Goal: Task Accomplishment & Management: Complete application form

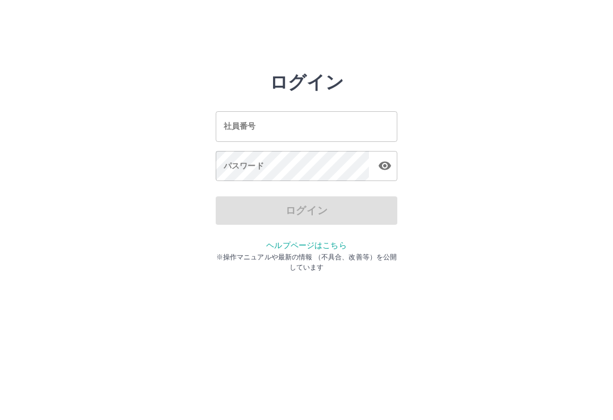
click at [315, 126] on input "社員番号" at bounding box center [307, 126] width 182 height 30
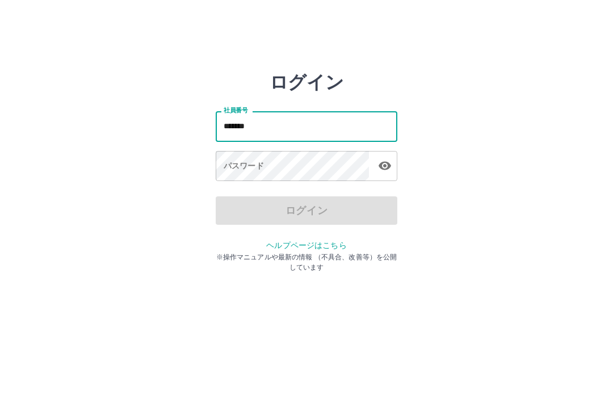
type input "*******"
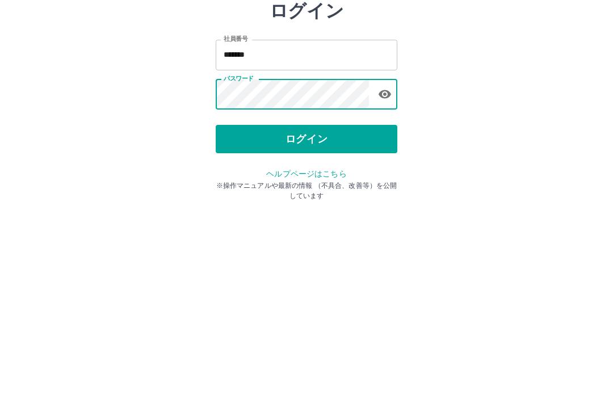
click at [315, 196] on button "ログイン" at bounding box center [307, 210] width 182 height 28
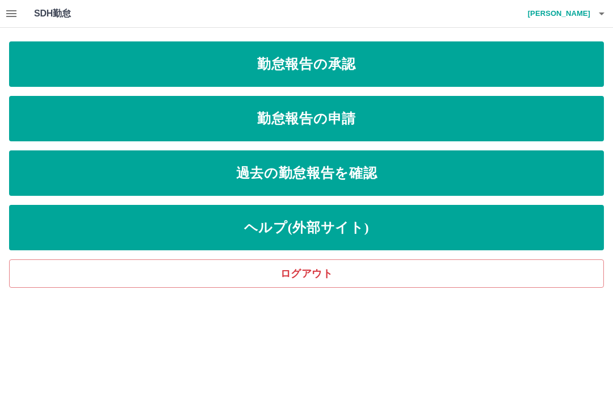
click at [388, 119] on link "勤怠報告の申請" at bounding box center [306, 118] width 595 height 45
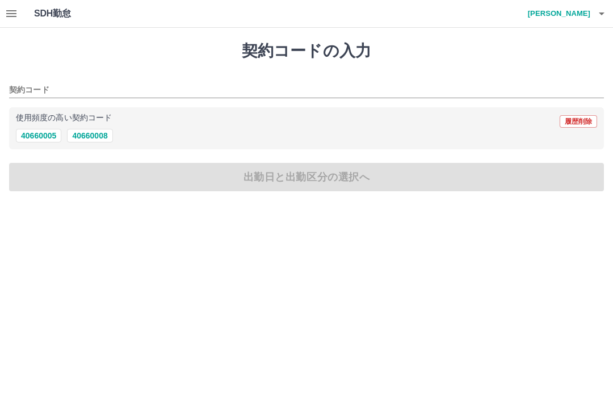
click at [90, 131] on button "40660008" at bounding box center [89, 136] width 45 height 14
type input "********"
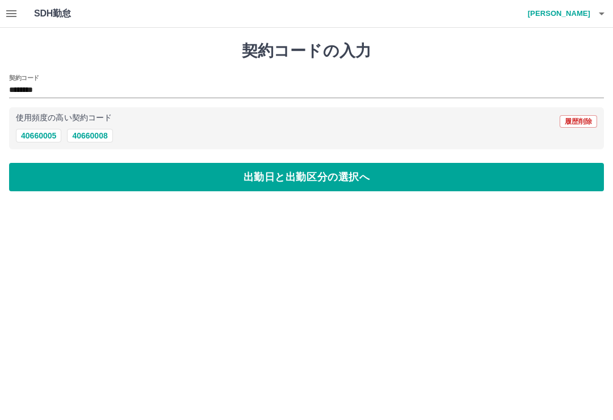
click at [146, 170] on button "出勤日と出勤区分の選択へ" at bounding box center [306, 177] width 595 height 28
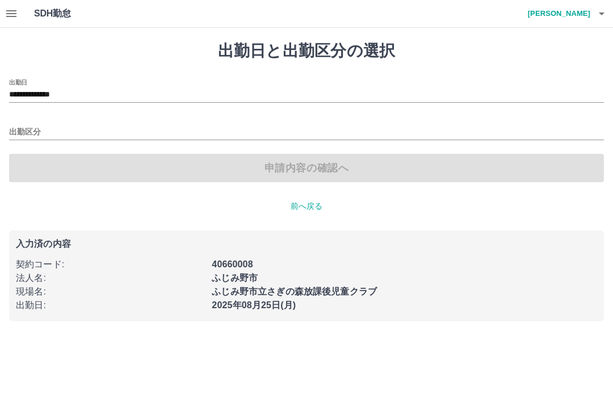
click at [65, 94] on input "**********" at bounding box center [306, 95] width 595 height 14
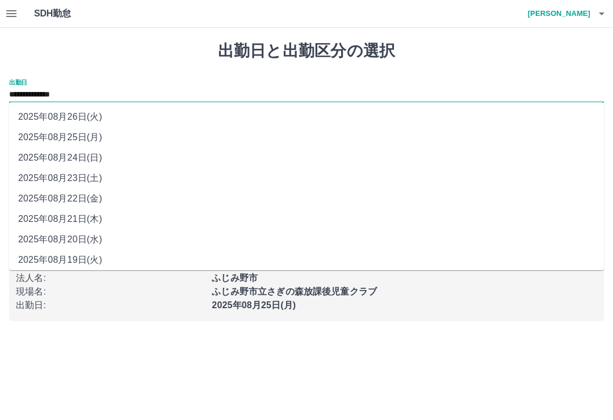
click at [77, 157] on li "2025年08月24日(日)" at bounding box center [306, 158] width 595 height 20
type input "**********"
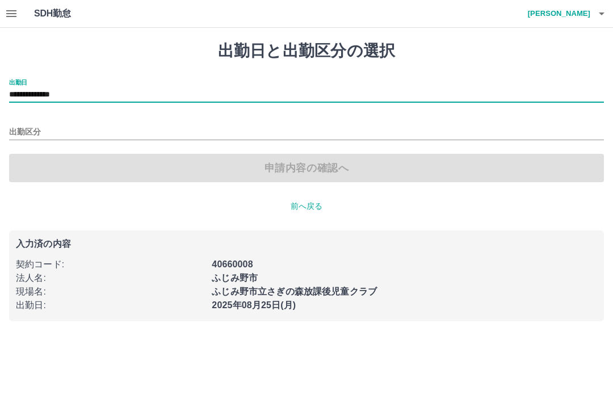
click at [27, 133] on input "出勤区分" at bounding box center [306, 133] width 595 height 14
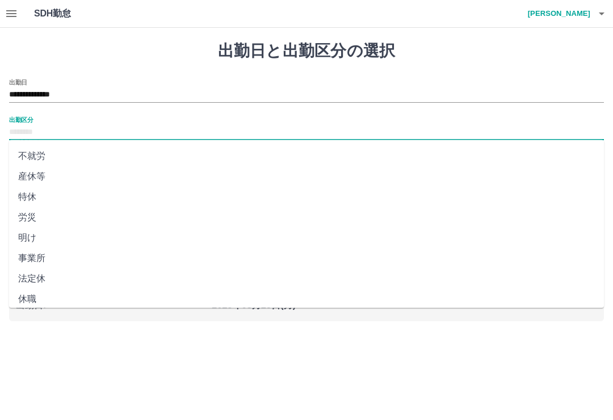
scroll to position [202, 0]
click at [35, 281] on li "法定休" at bounding box center [306, 280] width 595 height 20
type input "***"
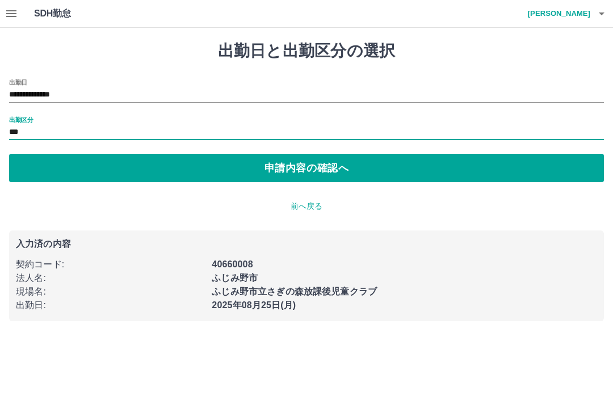
click at [196, 171] on button "申請内容の確認へ" at bounding box center [306, 168] width 595 height 28
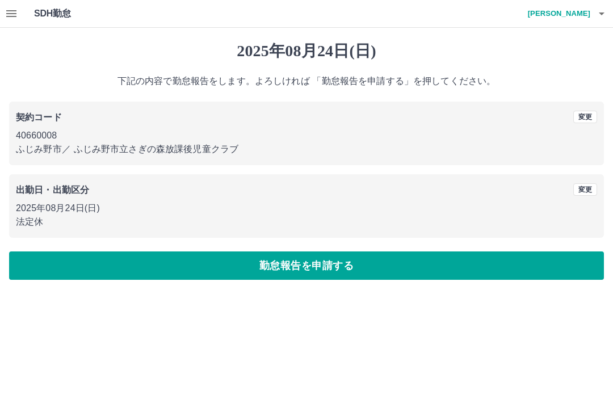
click at [237, 262] on button "勤怠報告を申請する" at bounding box center [306, 266] width 595 height 28
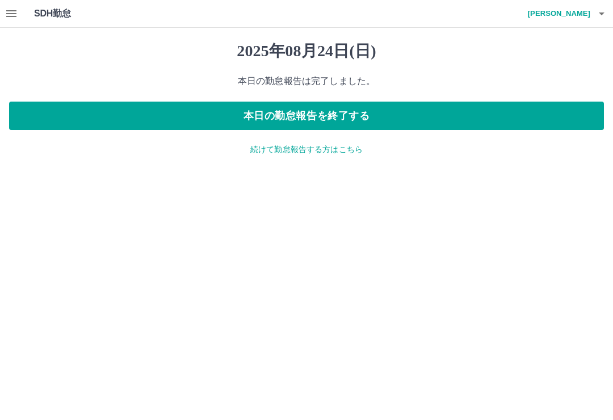
click at [347, 147] on p "続けて勤怠報告する方はこちら" at bounding box center [306, 150] width 595 height 12
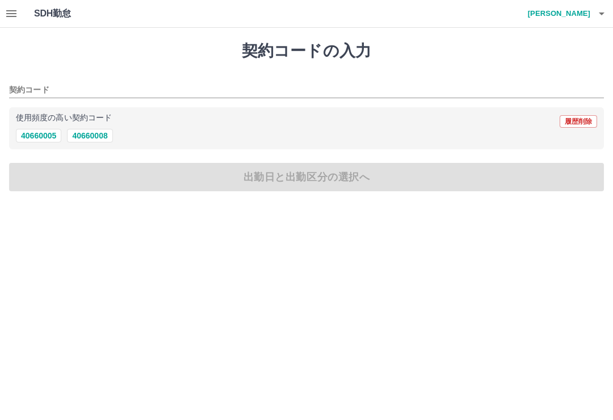
click at [105, 139] on button "40660008" at bounding box center [89, 136] width 45 height 14
type input "********"
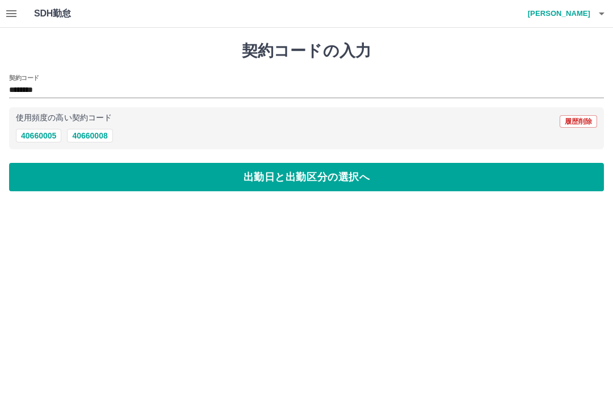
click at [137, 168] on button "出勤日と出勤区分の選択へ" at bounding box center [306, 177] width 595 height 28
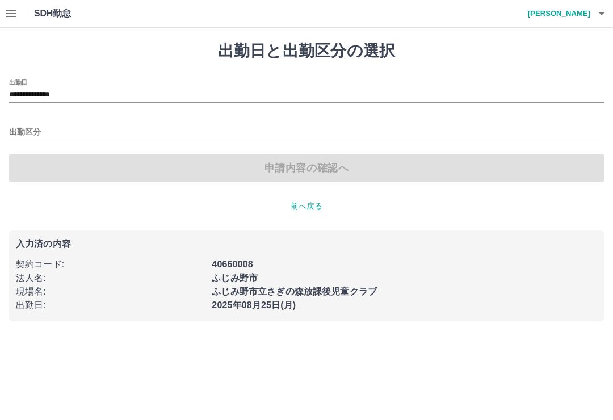
click at [32, 126] on input "出勤区分" at bounding box center [306, 133] width 595 height 14
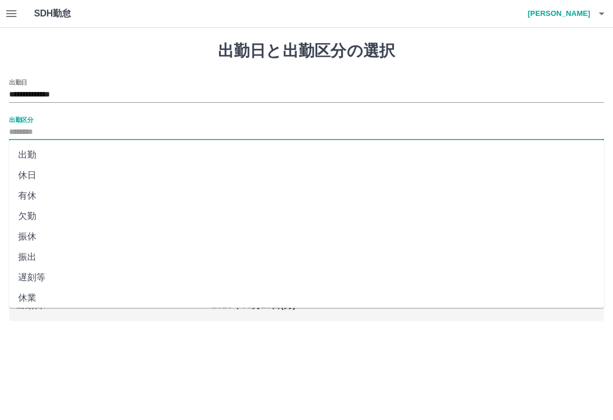
click at [24, 154] on li "出勤" at bounding box center [306, 155] width 595 height 20
type input "**"
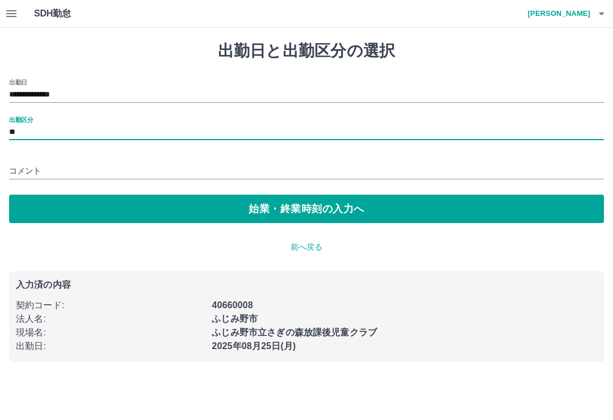
click at [84, 169] on input "コメント" at bounding box center [306, 171] width 595 height 16
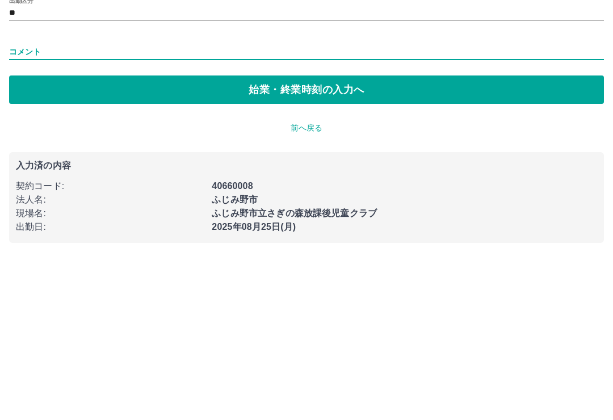
click at [370, 195] on button "始業・終業時刻の入力へ" at bounding box center [306, 209] width 595 height 28
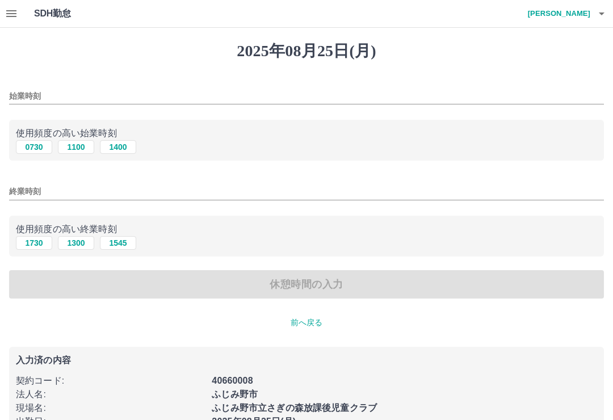
click at [68, 168] on div "始業時刻 使用頻度の高い始業時刻 0730 1100 1400 終業時刻 使用頻度の高い終業時刻 1730 1300 1545 休憩時間の入力" at bounding box center [306, 189] width 595 height 220
click at [112, 95] on input "始業時刻" at bounding box center [306, 96] width 595 height 16
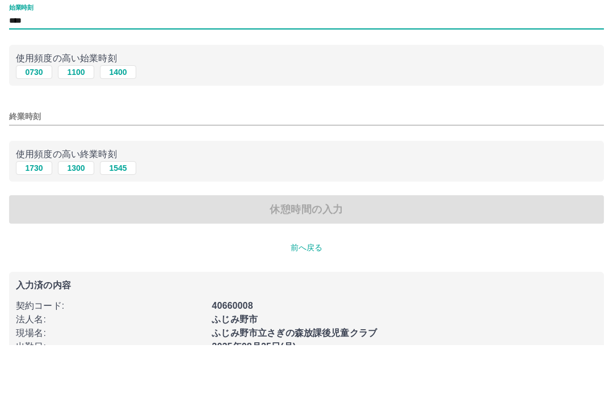
type input "****"
click at [119, 183] on input "終業時刻" at bounding box center [306, 191] width 595 height 16
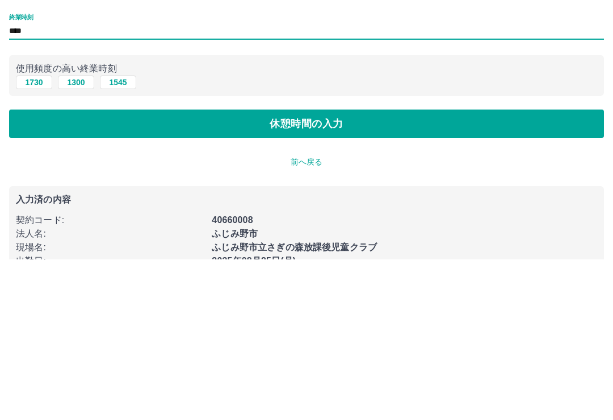
type input "****"
click at [308, 270] on button "休憩時間の入力" at bounding box center [306, 284] width 595 height 28
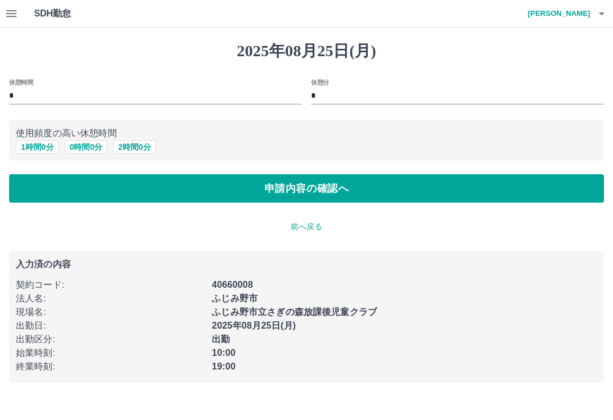
click at [34, 150] on button "1 時間 0 分" at bounding box center [37, 147] width 43 height 14
type input "*"
click at [128, 176] on button "申請内容の確認へ" at bounding box center [306, 188] width 595 height 28
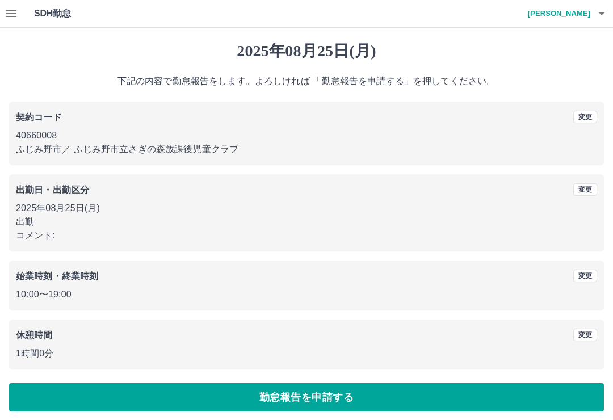
click at [405, 396] on button "勤怠報告を申請する" at bounding box center [306, 397] width 595 height 28
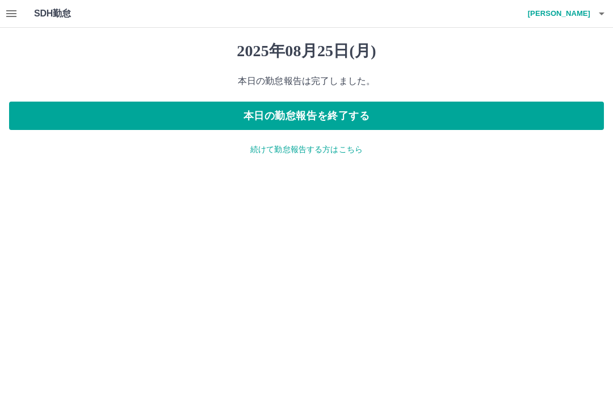
click at [598, 16] on icon "button" at bounding box center [602, 14] width 14 height 14
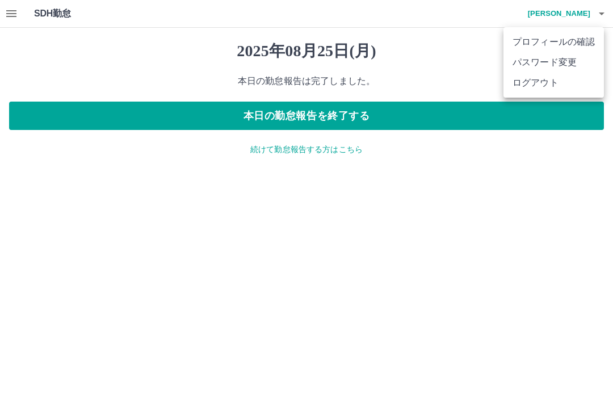
click at [571, 88] on li "ログアウト" at bounding box center [554, 83] width 101 height 20
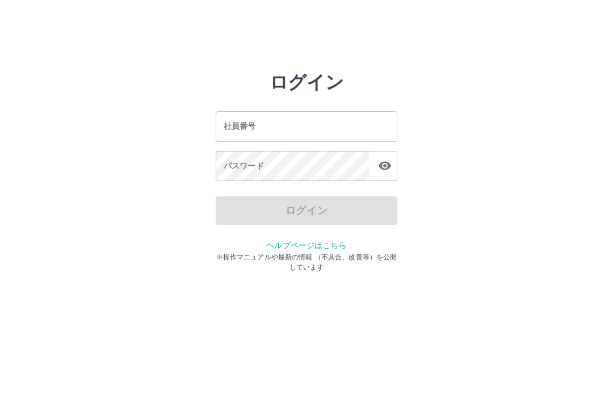
click at [338, 126] on input "社員番号" at bounding box center [307, 126] width 182 height 30
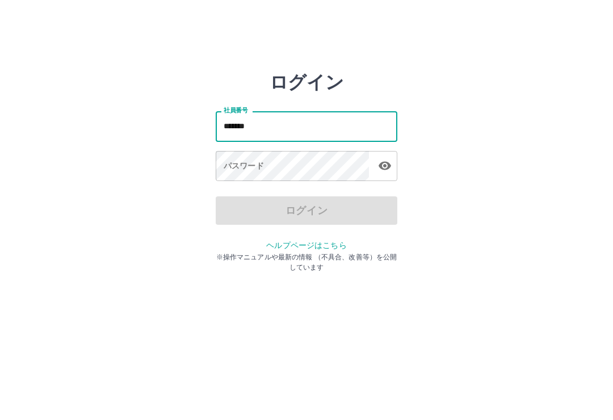
type input "*******"
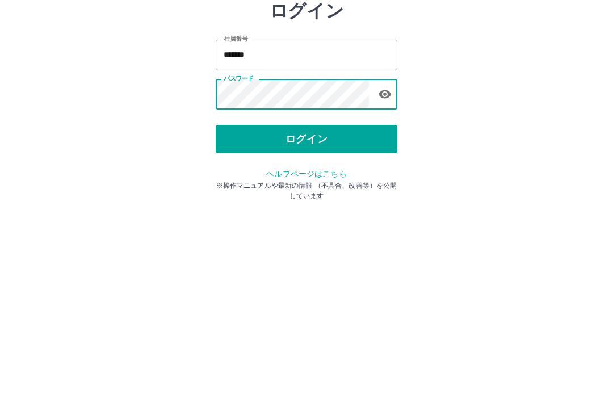
click at [339, 196] on button "ログイン" at bounding box center [307, 210] width 182 height 28
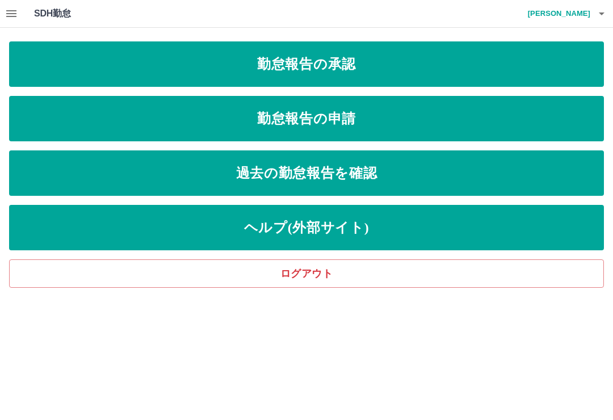
click at [371, 69] on link "勤怠報告の承認" at bounding box center [306, 63] width 595 height 45
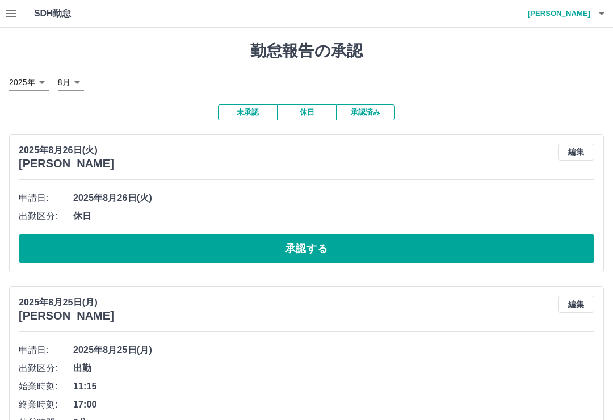
click at [412, 236] on button "承認する" at bounding box center [307, 249] width 576 height 28
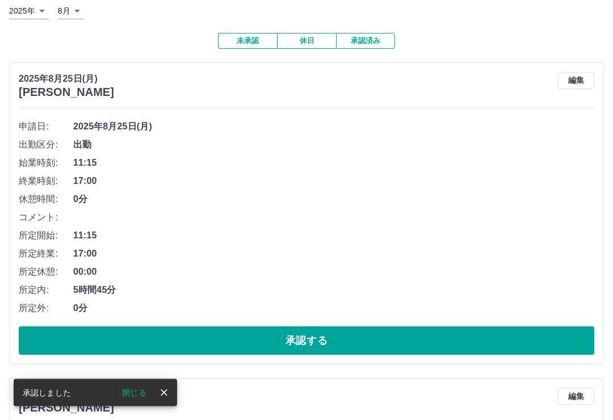
scroll to position [81, 0]
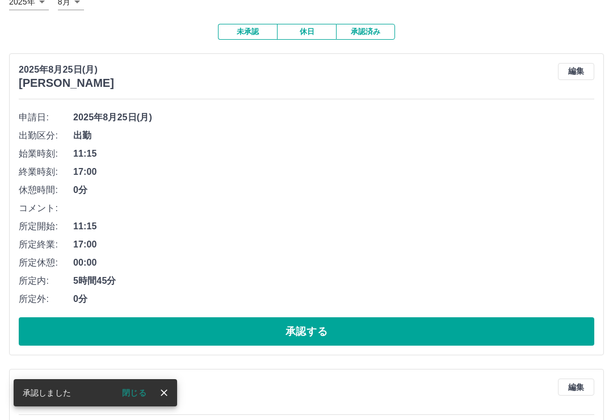
click at [346, 332] on button "承認する" at bounding box center [307, 331] width 576 height 28
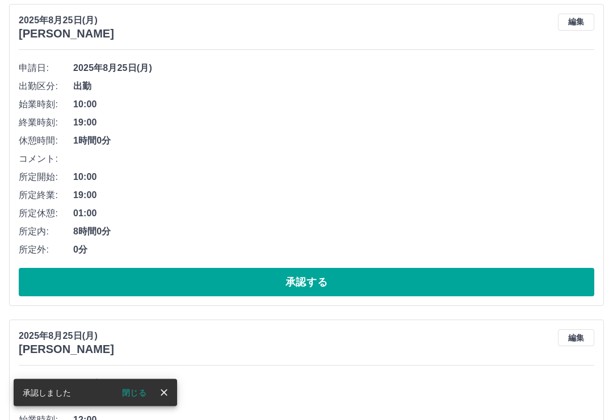
scroll to position [130, 0]
click at [364, 279] on button "承認する" at bounding box center [307, 282] width 576 height 28
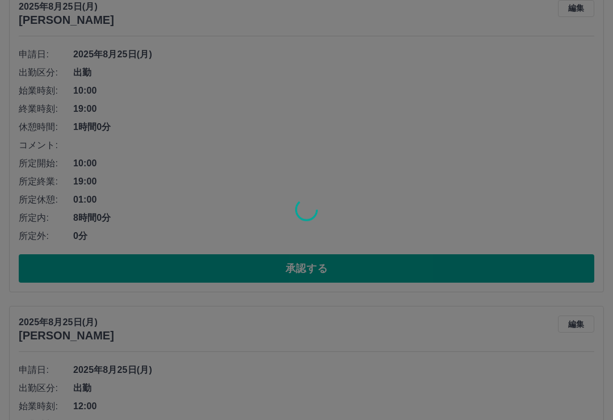
scroll to position [142, 0]
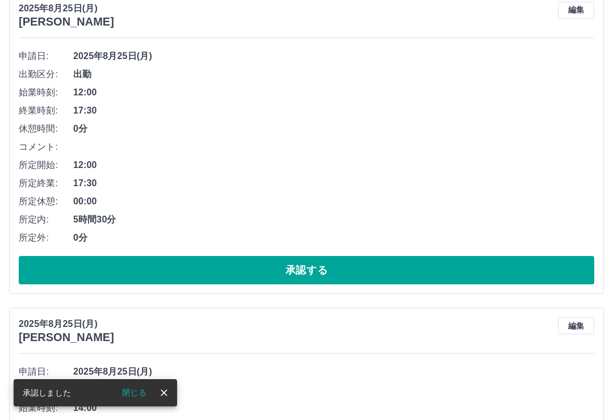
click at [371, 272] on button "承認する" at bounding box center [307, 270] width 576 height 28
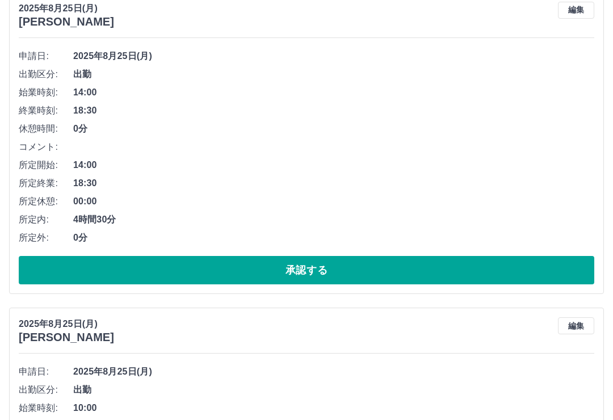
click at [382, 247] on div "申請日: 2025年8月25日(月) 出勤区分: 出勤 始業時刻: 14:00 終業時刻: 18:30 休憩時間: 0分 コメント: 所定開始: 14:00 …" at bounding box center [307, 165] width 576 height 237
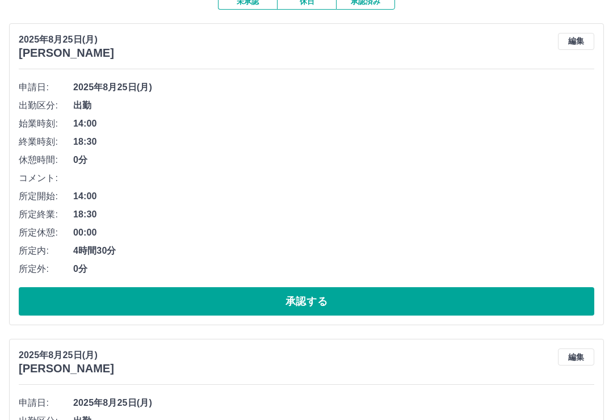
scroll to position [111, 0]
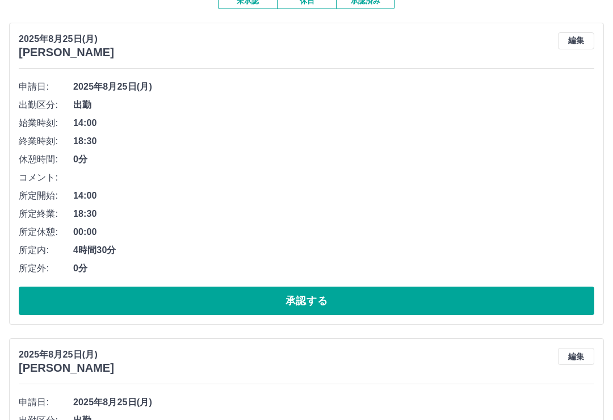
click at [364, 294] on button "承認する" at bounding box center [307, 301] width 576 height 28
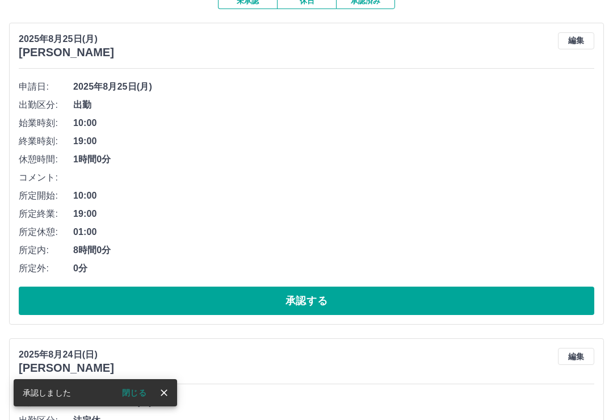
click at [373, 292] on button "承認する" at bounding box center [307, 301] width 576 height 28
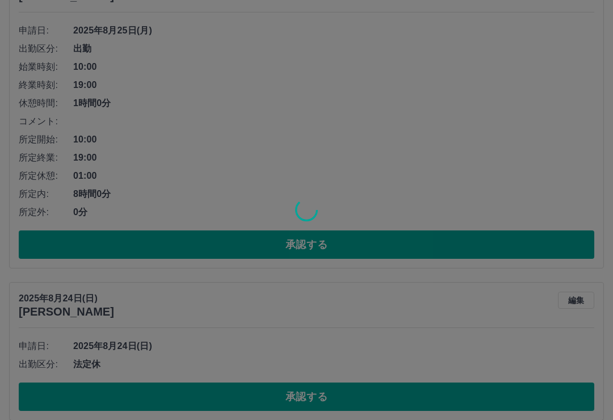
scroll to position [170, 0]
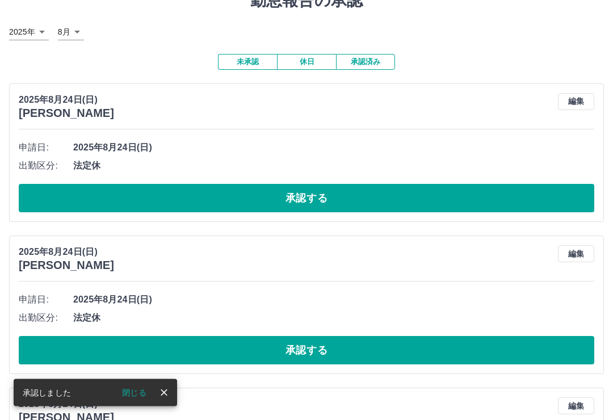
click at [301, 192] on button "承認する" at bounding box center [307, 199] width 576 height 28
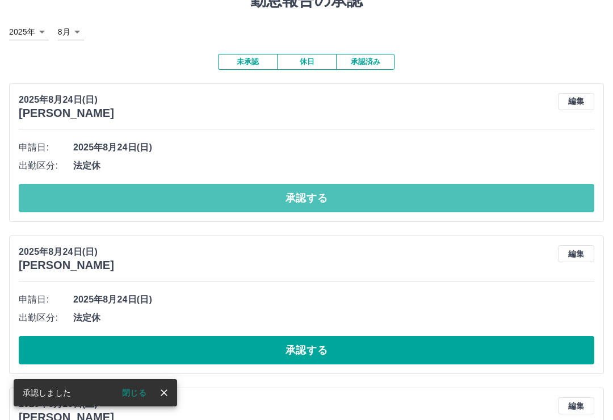
click at [367, 184] on button "承認する" at bounding box center [307, 198] width 576 height 28
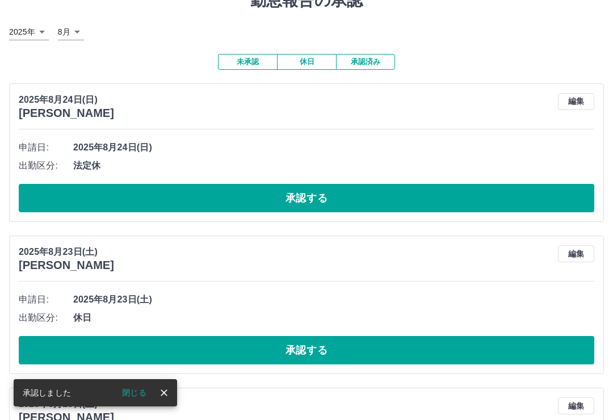
click at [391, 184] on button "承認する" at bounding box center [307, 198] width 576 height 28
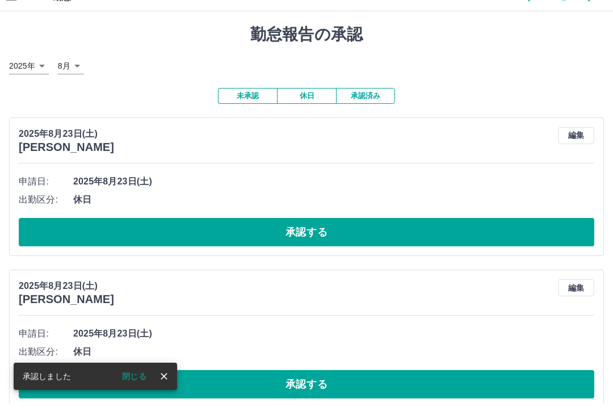
scroll to position [16, 0]
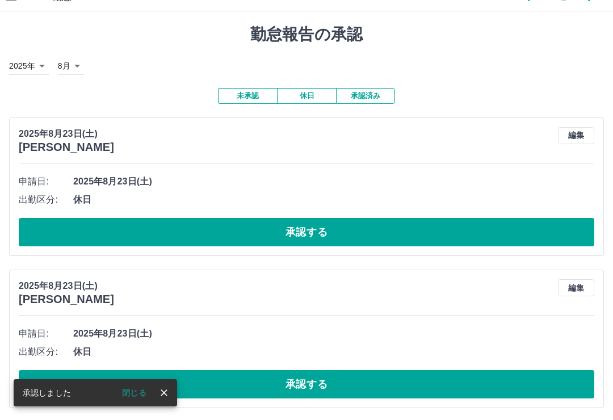
click at [357, 221] on button "承認する" at bounding box center [307, 232] width 576 height 28
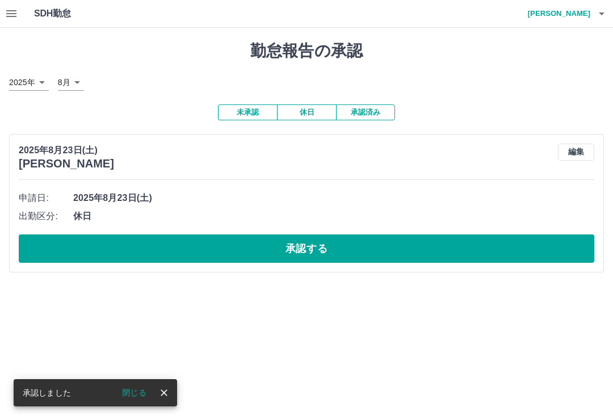
scroll to position [0, 0]
click at [347, 240] on button "承認する" at bounding box center [307, 249] width 576 height 28
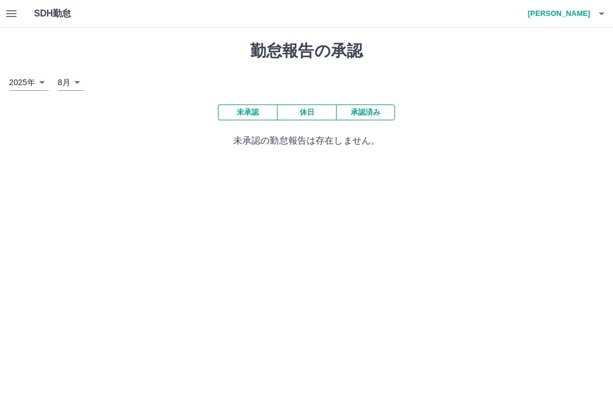
click at [377, 111] on button "承認済み" at bounding box center [365, 112] width 59 height 16
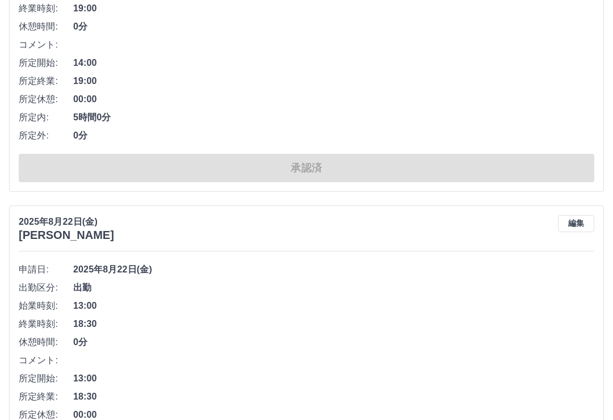
scroll to position [5504, 0]
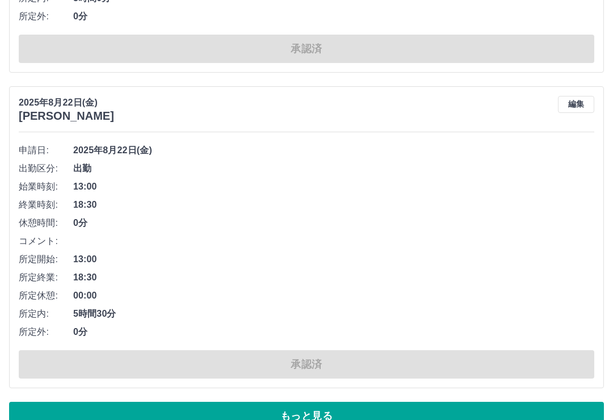
click at [330, 412] on button "もっと見る" at bounding box center [306, 416] width 595 height 28
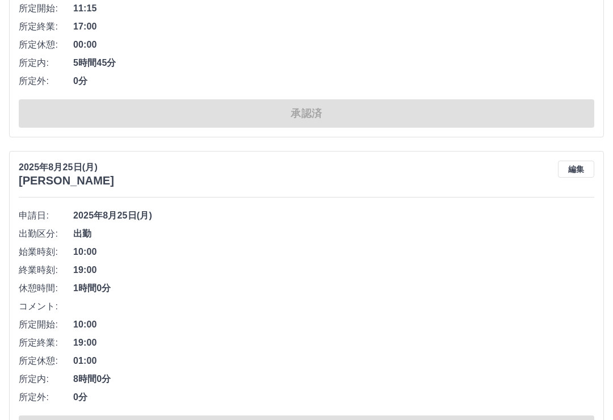
scroll to position [0, 0]
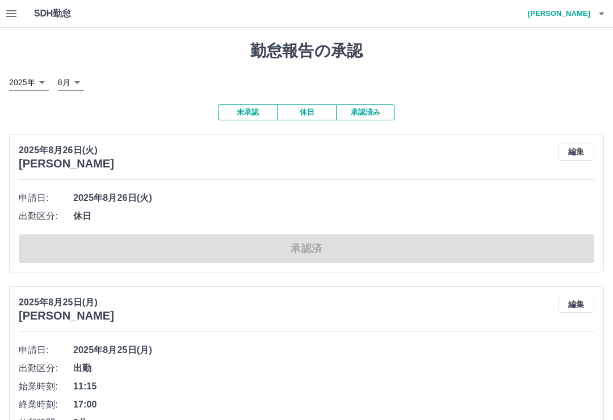
click at [604, 14] on icon "button" at bounding box center [602, 14] width 14 height 14
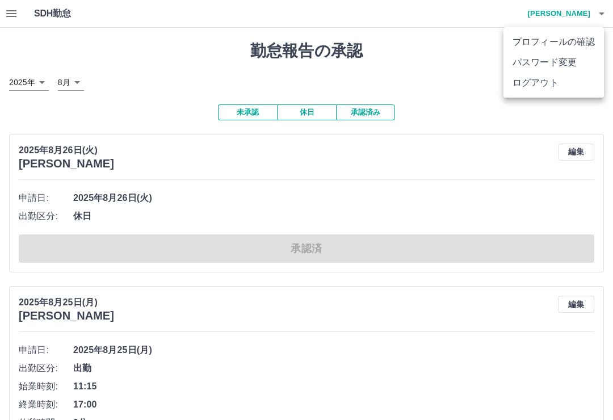
click at [556, 91] on li "ログアウト" at bounding box center [554, 83] width 101 height 20
